Goal: Check status: Check status

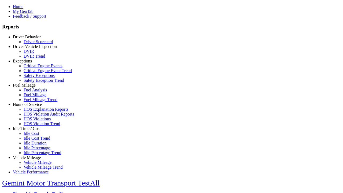
click at [31, 63] on link "Exceptions" at bounding box center [22, 61] width 19 height 5
click at [35, 73] on link "Critical Engine Event Trend" at bounding box center [48, 70] width 48 height 5
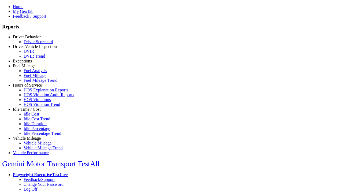
select select "**"
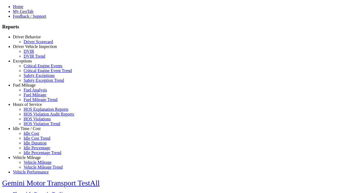
type input "*********"
